Goal: Information Seeking & Learning: Learn about a topic

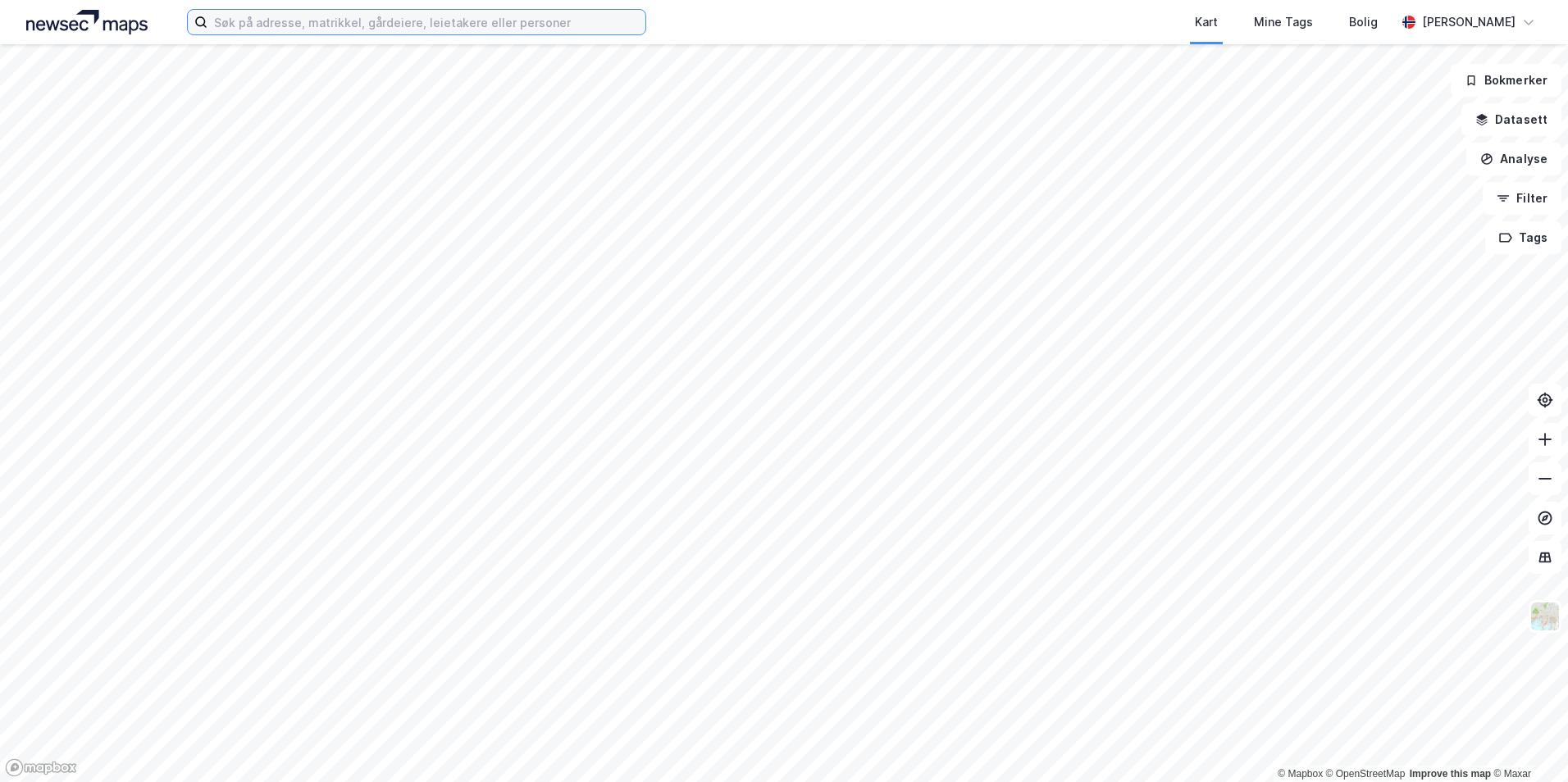
click at [286, 32] on input at bounding box center [426, 21] width 437 height 24
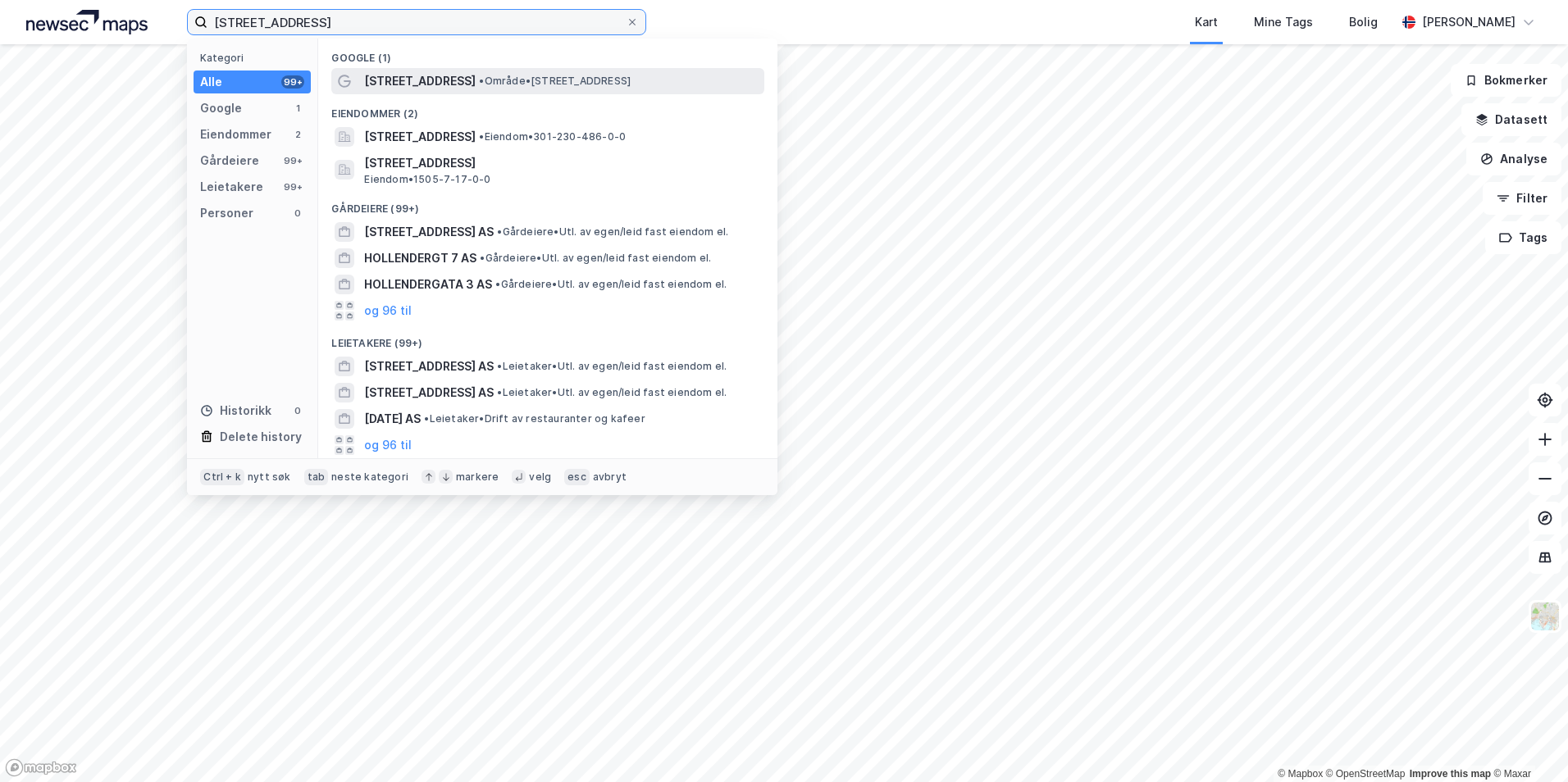
type input "[STREET_ADDRESS]"
click at [410, 80] on span "[STREET_ADDRESS]" at bounding box center [420, 81] width 111 height 20
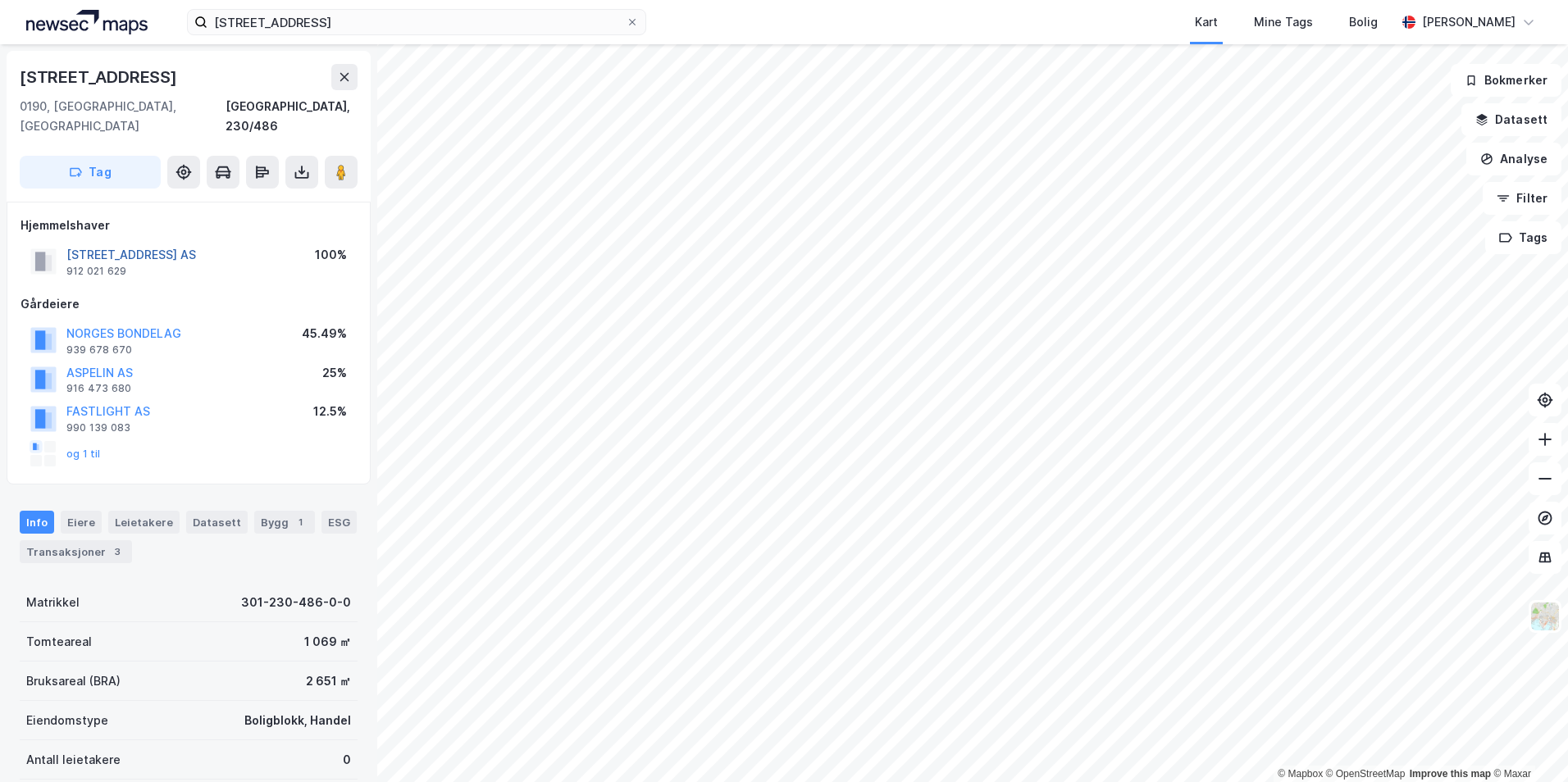
click at [0, 0] on button "[STREET_ADDRESS] AS" at bounding box center [0, 0] width 0 height 0
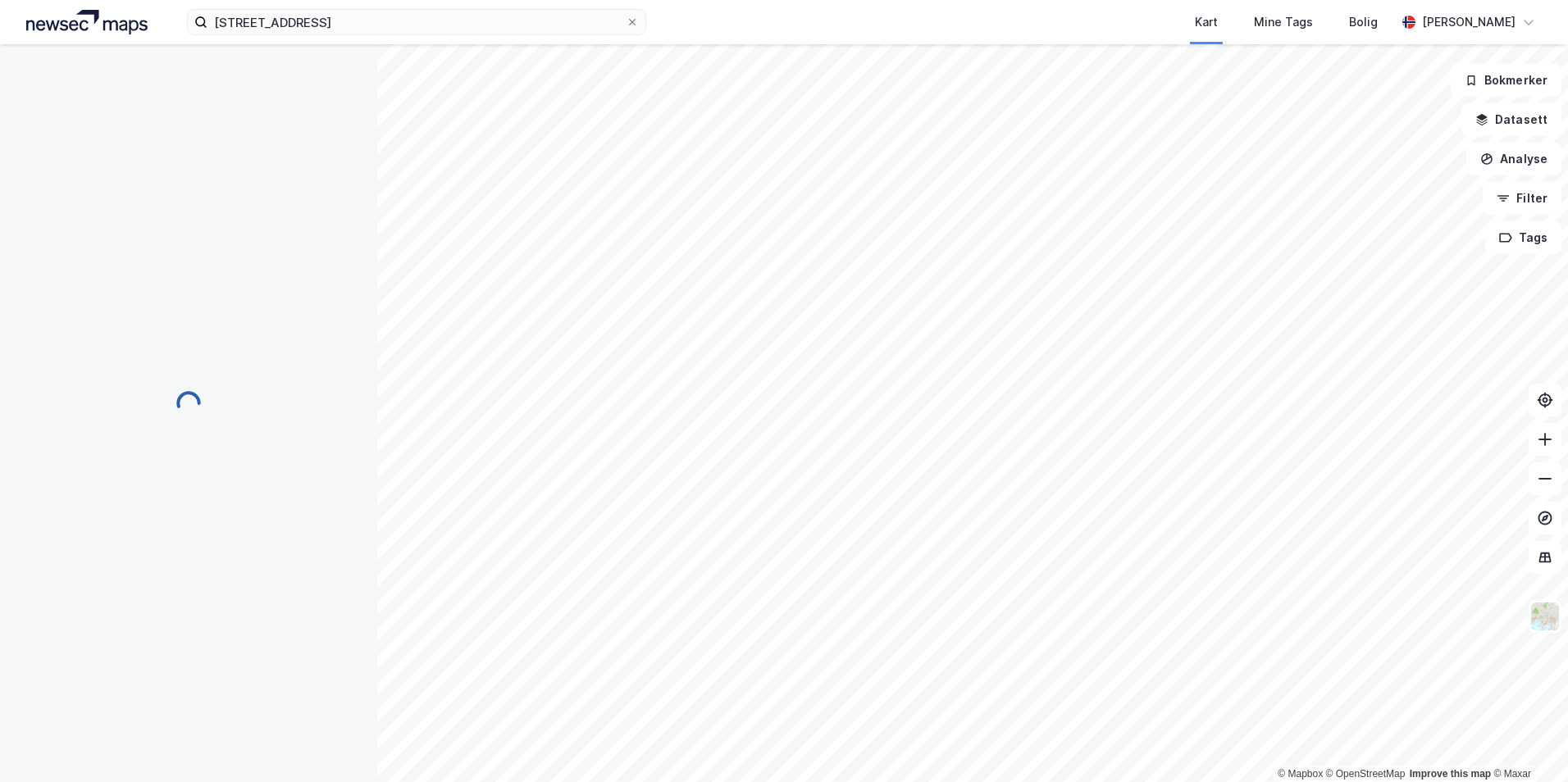
scroll to position [2, 0]
